Goal: Find specific page/section: Find specific page/section

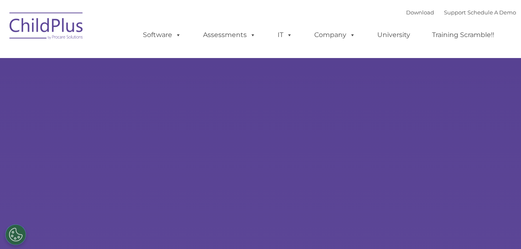
select select "MEDIUM"
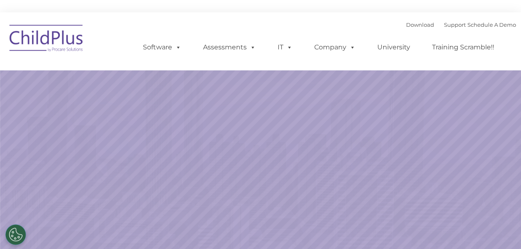
select select "MEDIUM"
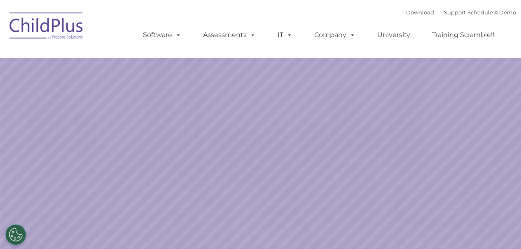
select select "MEDIUM"
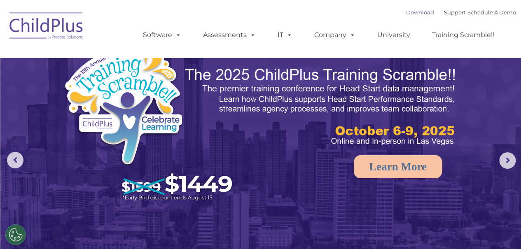
click at [406, 12] on link "Download" at bounding box center [420, 12] width 28 height 7
